Goal: Transaction & Acquisition: Purchase product/service

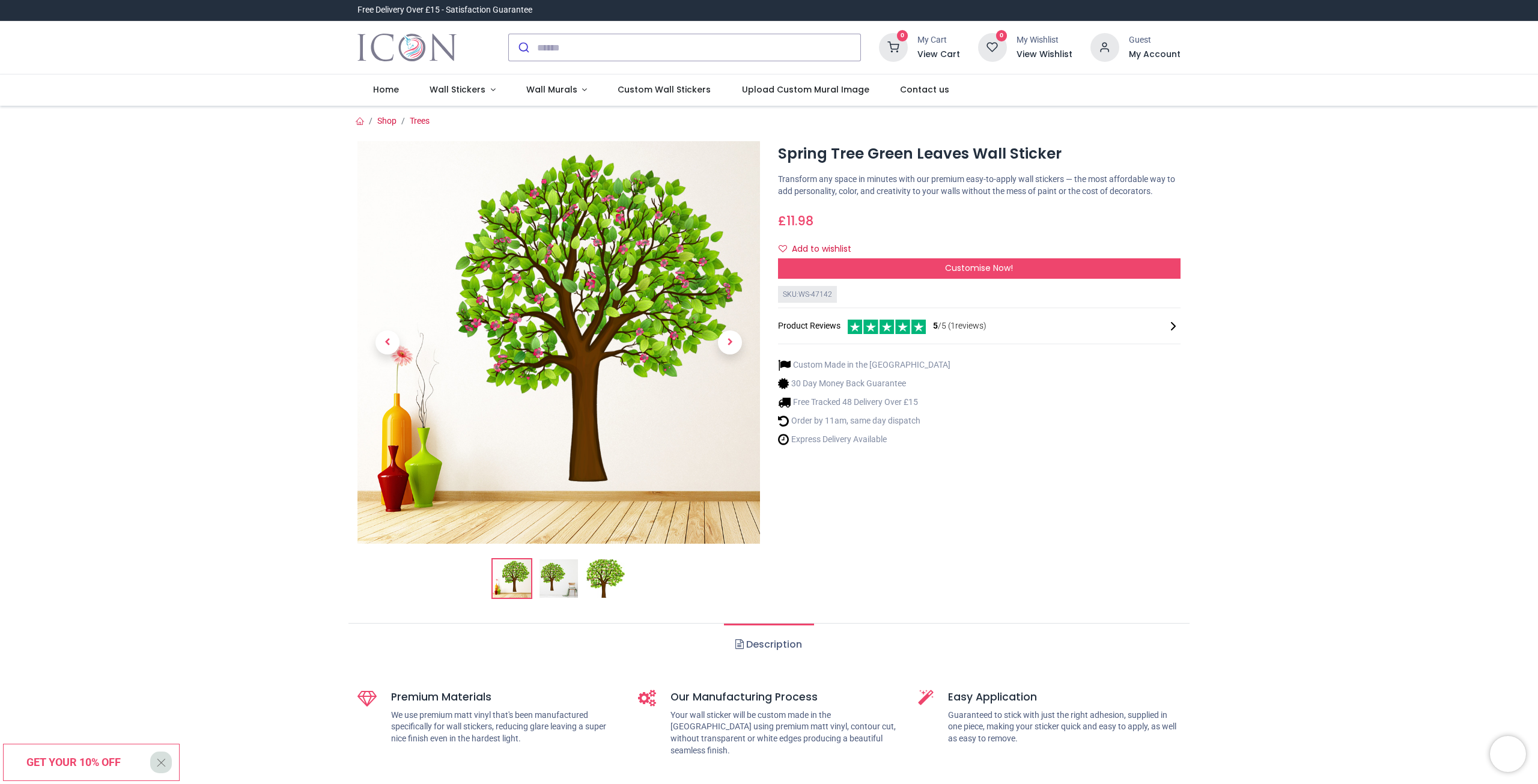
click at [552, 573] on img at bounding box center [559, 578] width 38 height 38
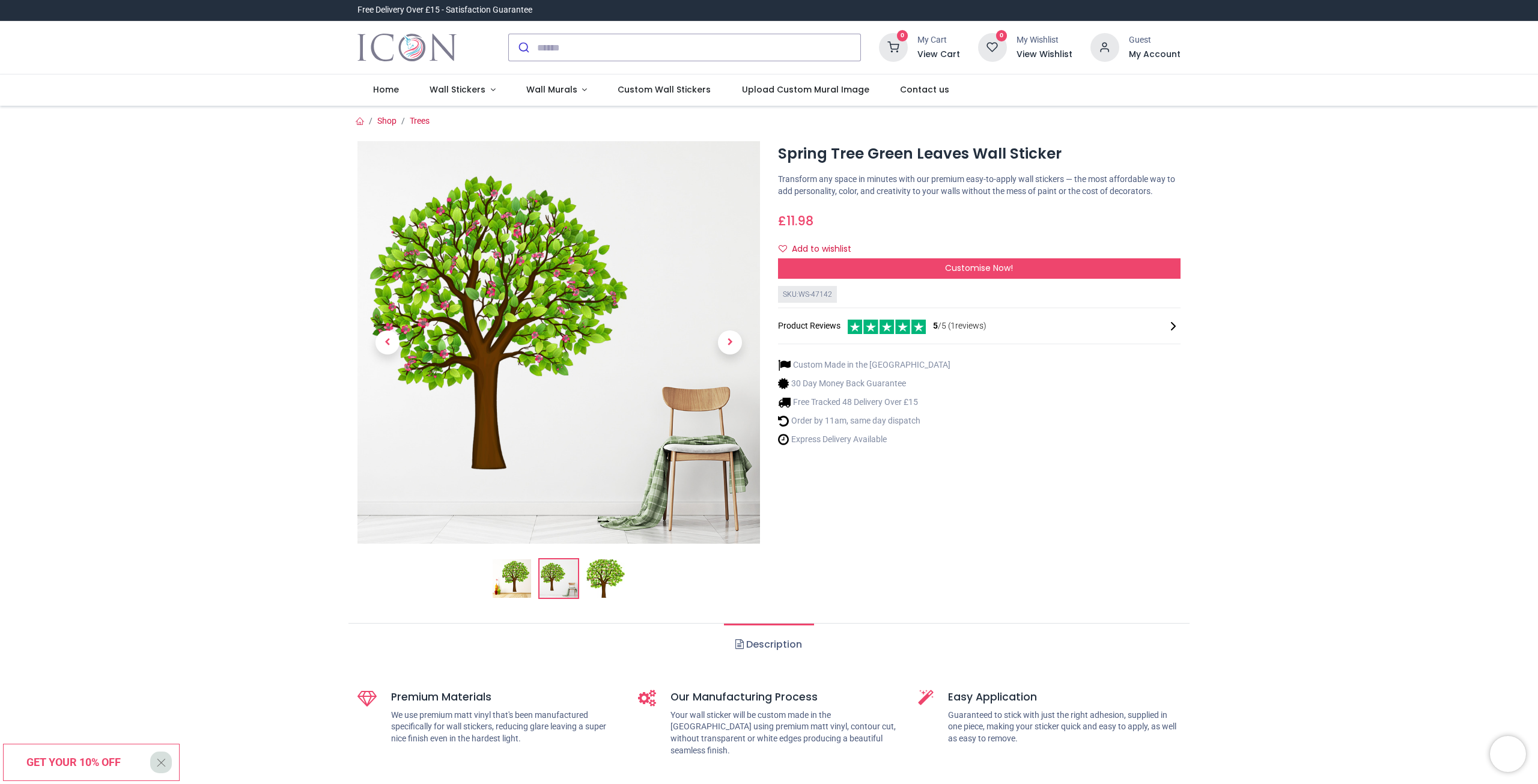
click at [599, 576] on img at bounding box center [605, 578] width 38 height 38
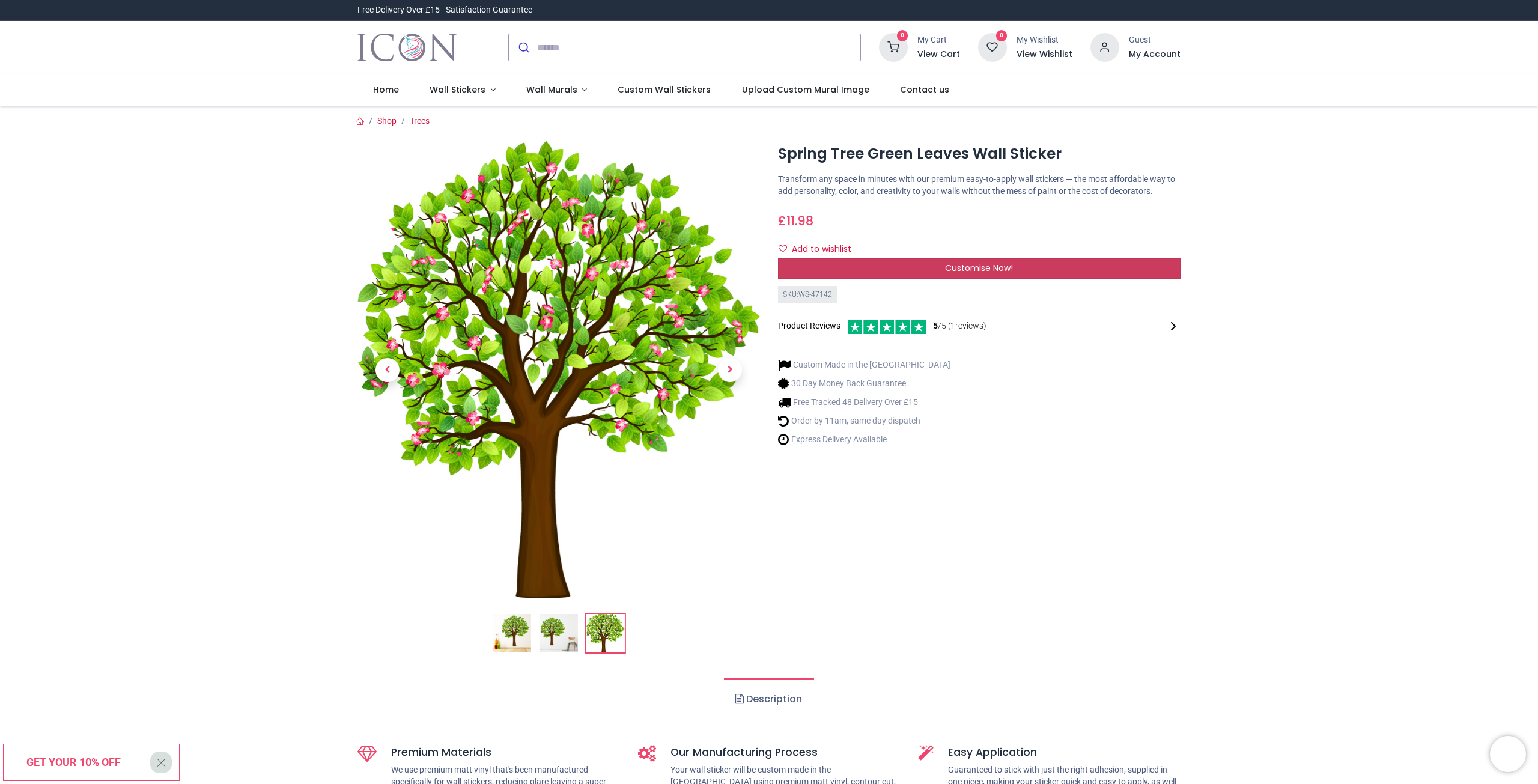
click at [958, 268] on span "Customise Now!" at bounding box center [979, 268] width 68 height 12
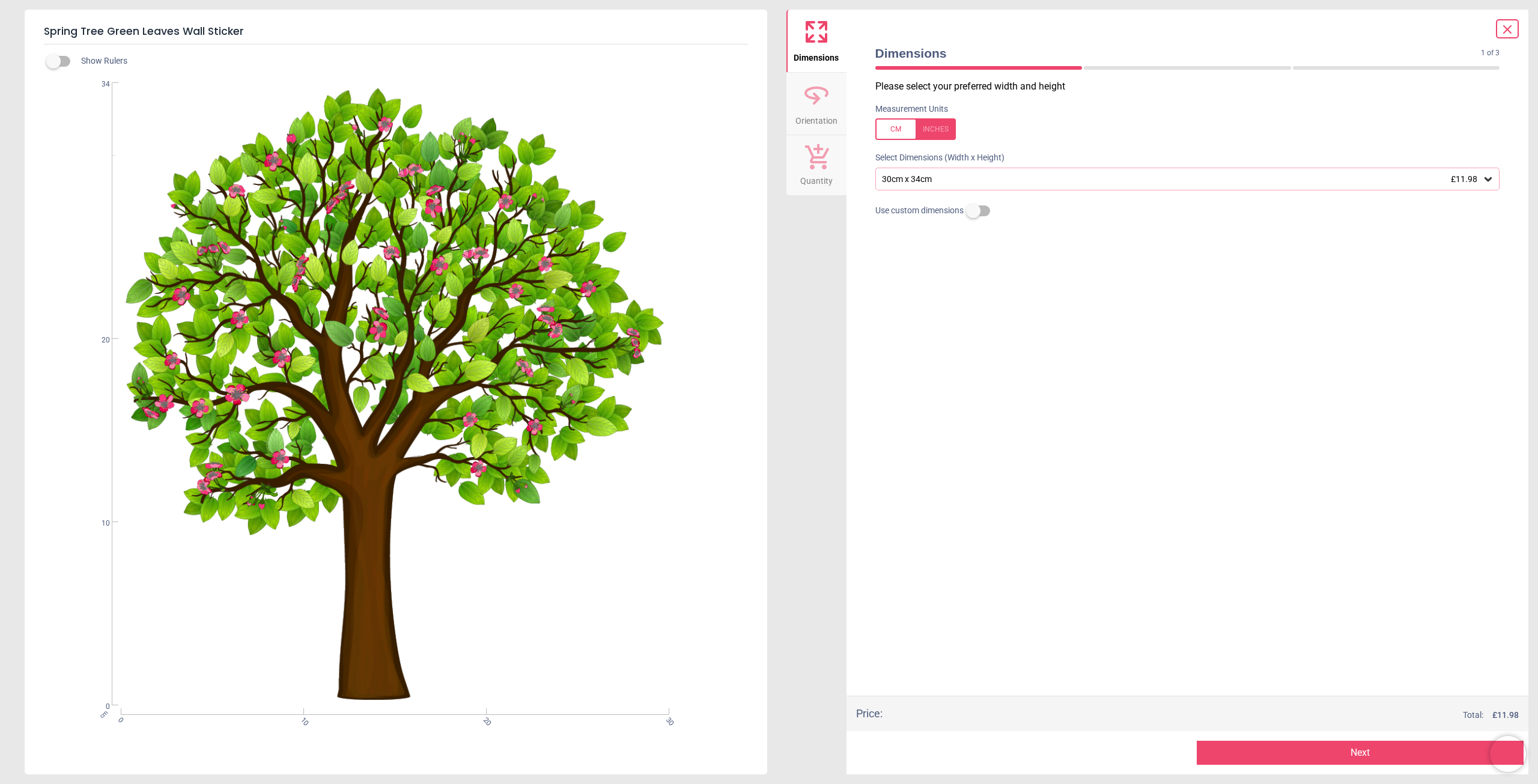
click at [1488, 184] on icon at bounding box center [1488, 179] width 12 height 12
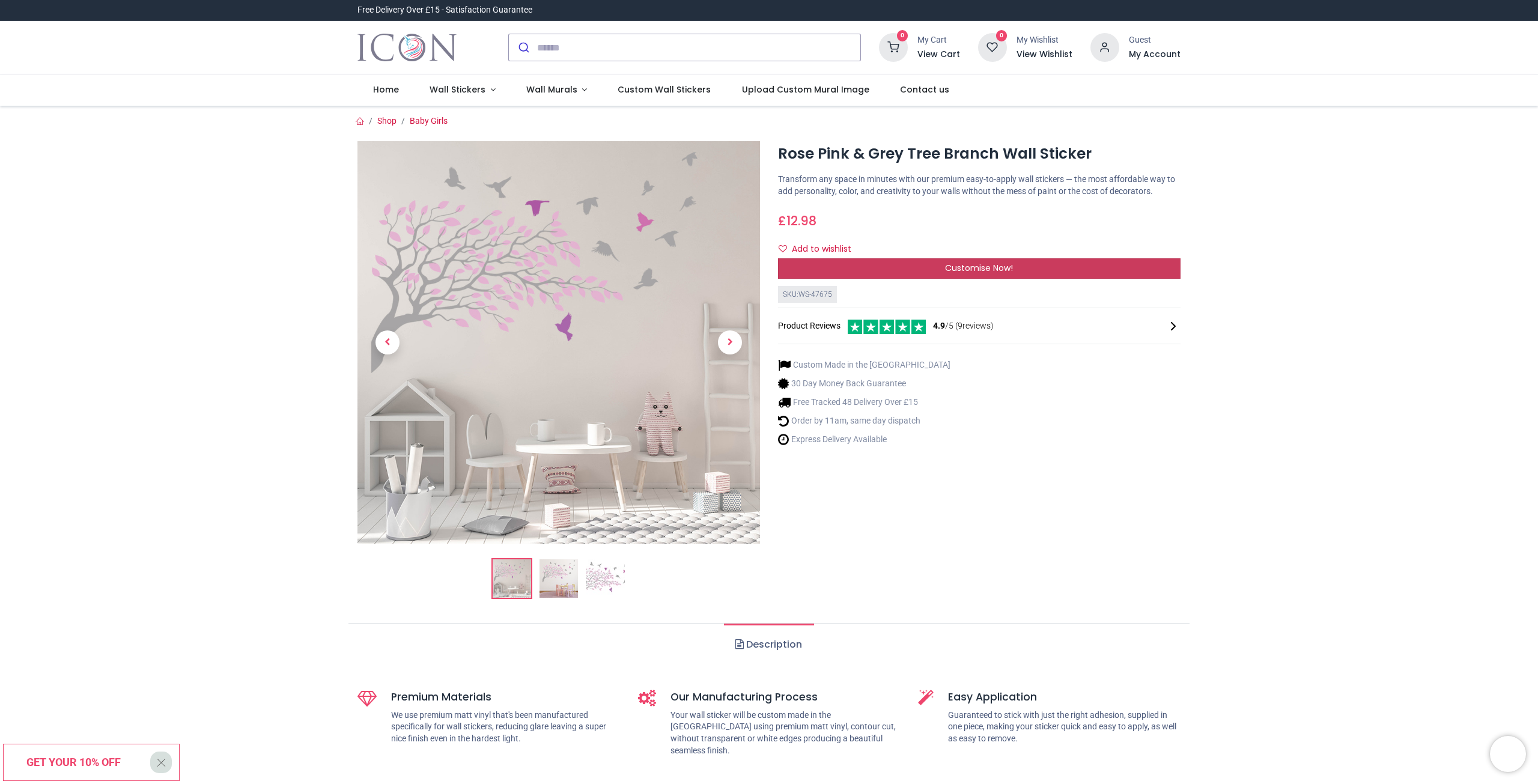
click at [972, 269] on span "Customise Now!" at bounding box center [979, 268] width 68 height 12
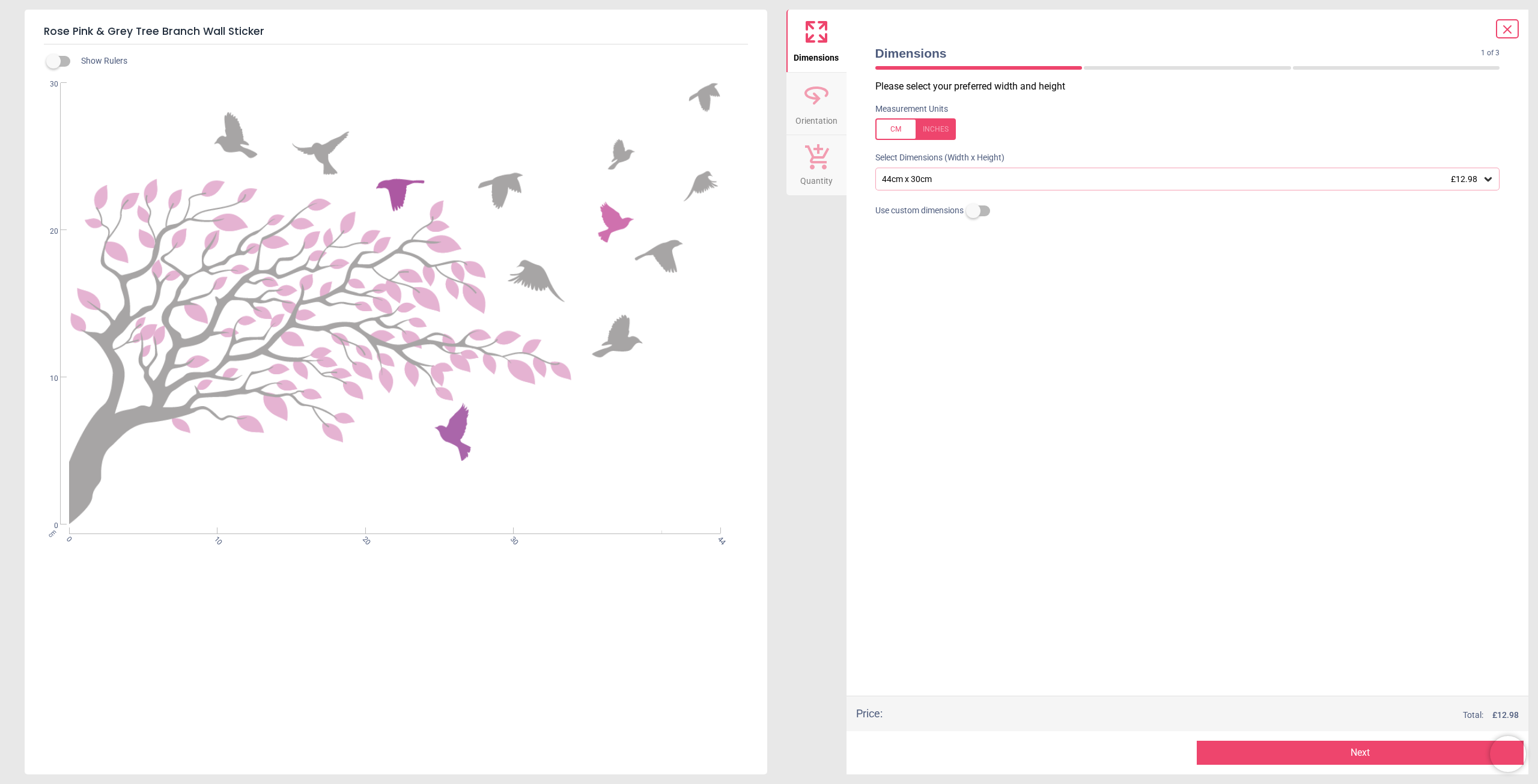
click at [1495, 180] on div "44cm x 30cm £12.98" at bounding box center [1188, 178] width 625 height 23
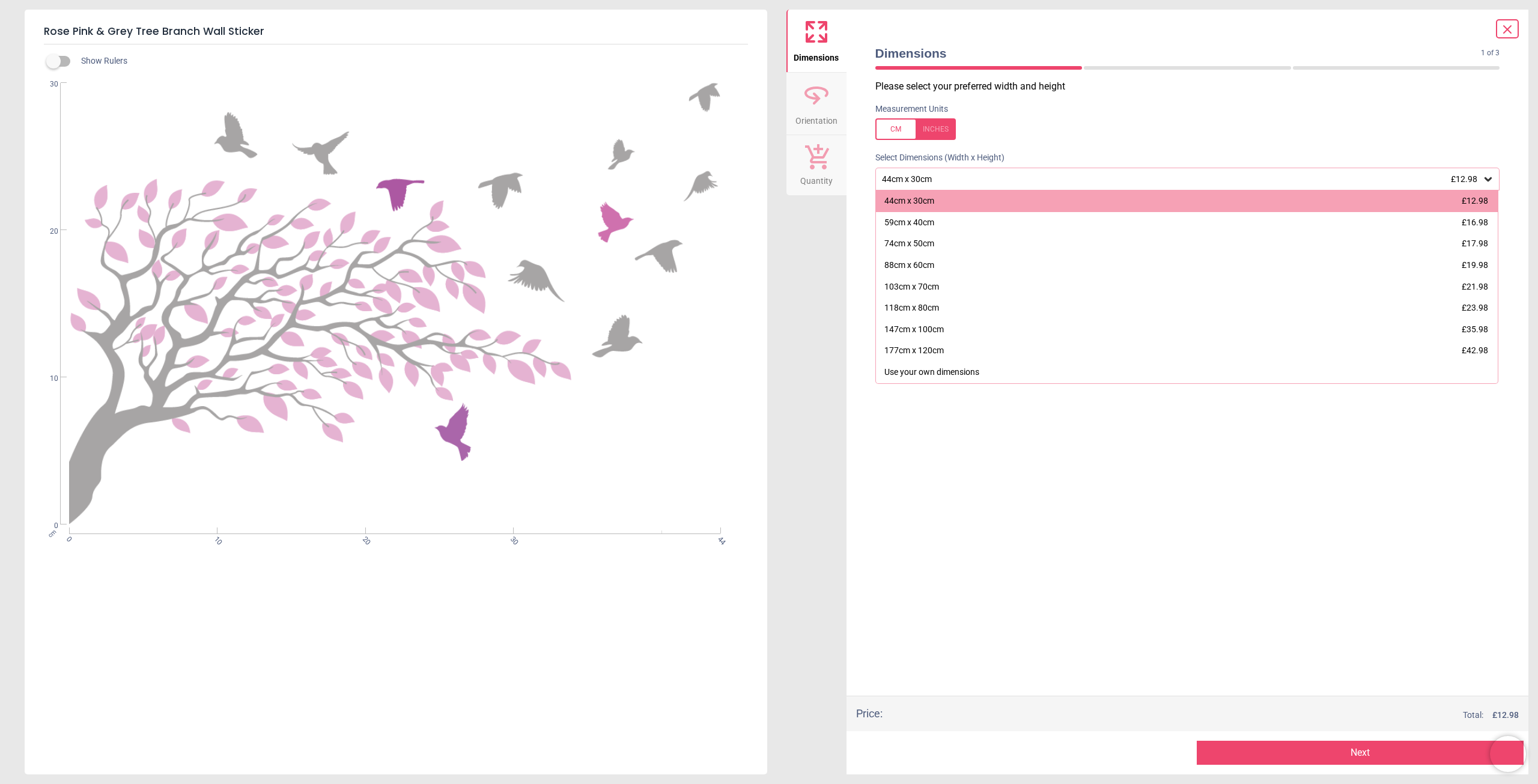
click at [895, 131] on div at bounding box center [916, 128] width 81 height 21
click at [903, 131] on div at bounding box center [916, 128] width 81 height 21
click at [917, 131] on div at bounding box center [916, 128] width 81 height 21
click at [898, 133] on div at bounding box center [916, 128] width 81 height 21
